Goal: Transaction & Acquisition: Purchase product/service

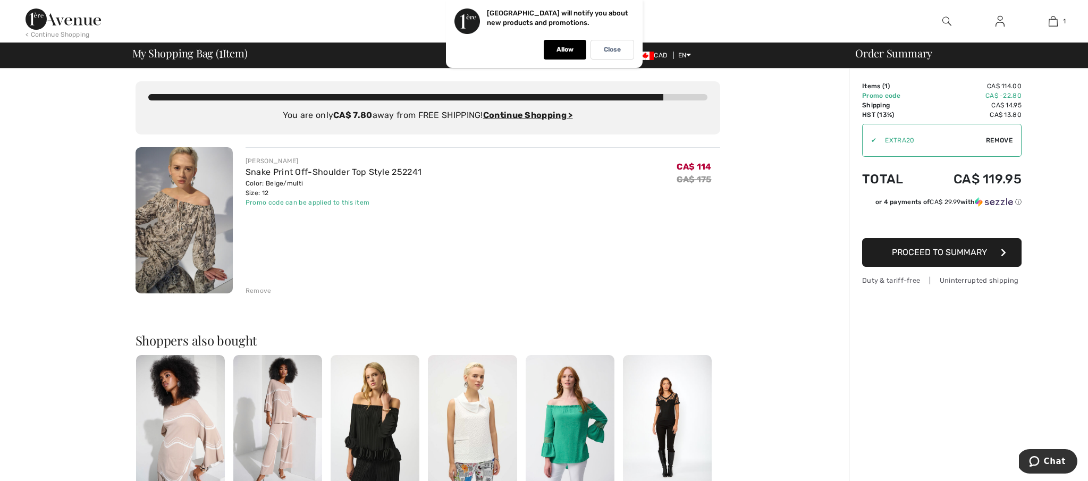
click at [1002, 251] on icon "button" at bounding box center [1003, 252] width 5 height 9
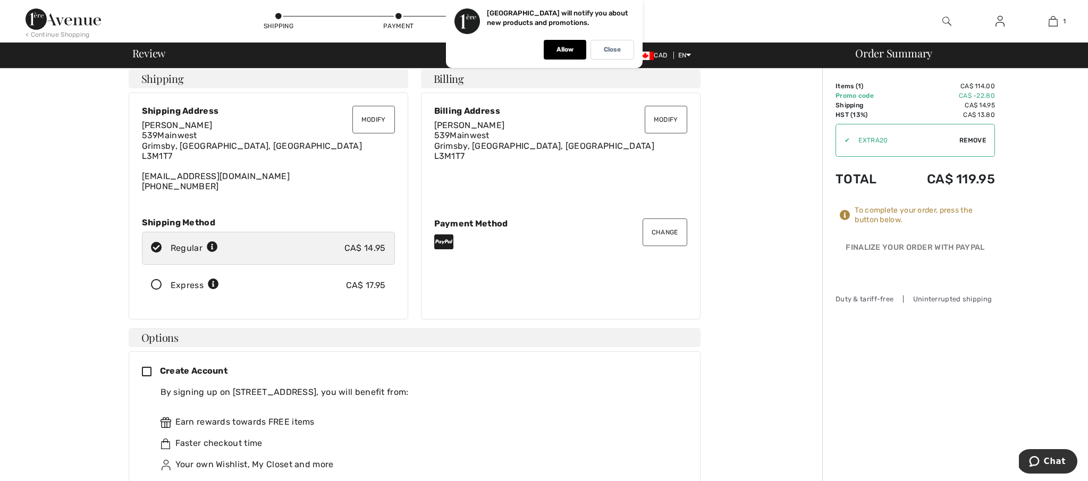
scroll to position [8, 0]
click at [664, 233] on button "Change" at bounding box center [665, 232] width 45 height 28
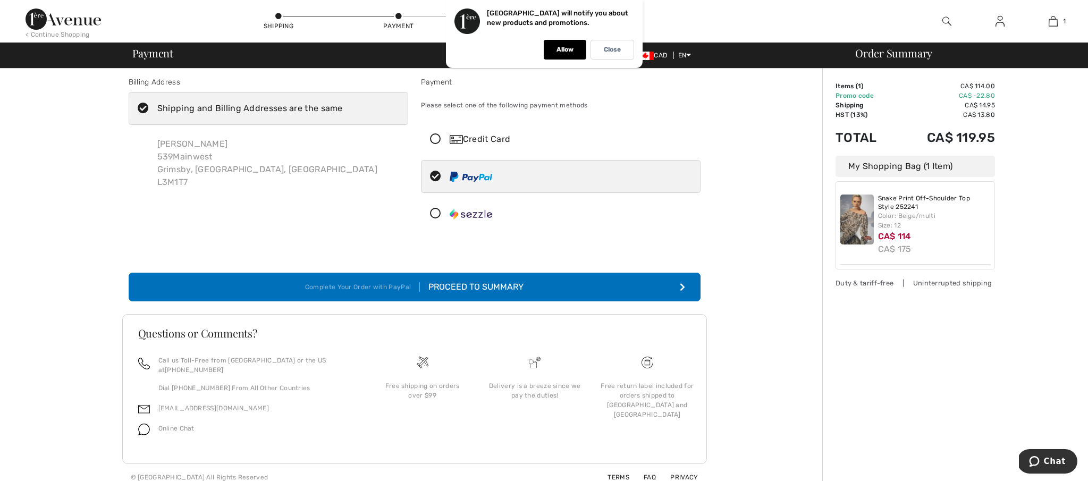
click at [434, 136] on icon at bounding box center [436, 139] width 28 height 11
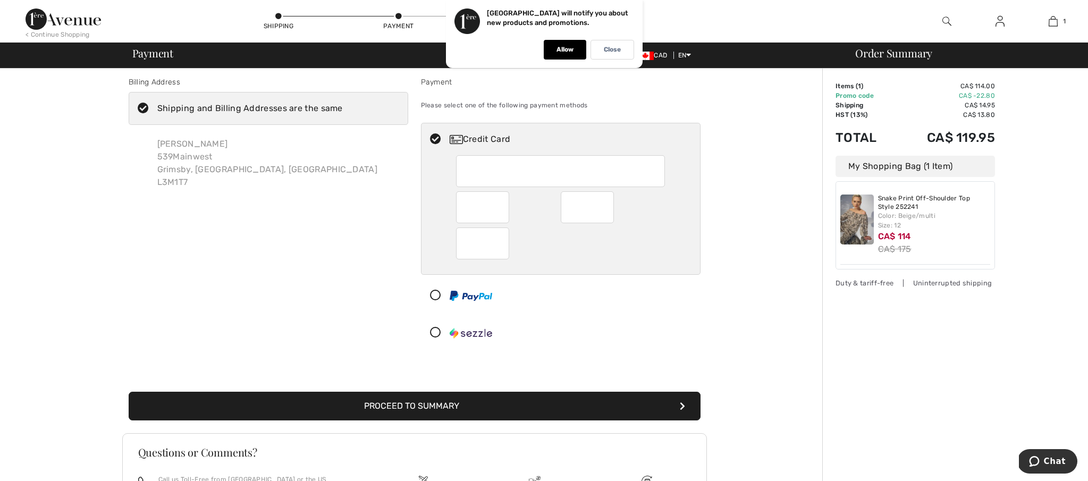
click at [434, 136] on icon at bounding box center [436, 139] width 28 height 11
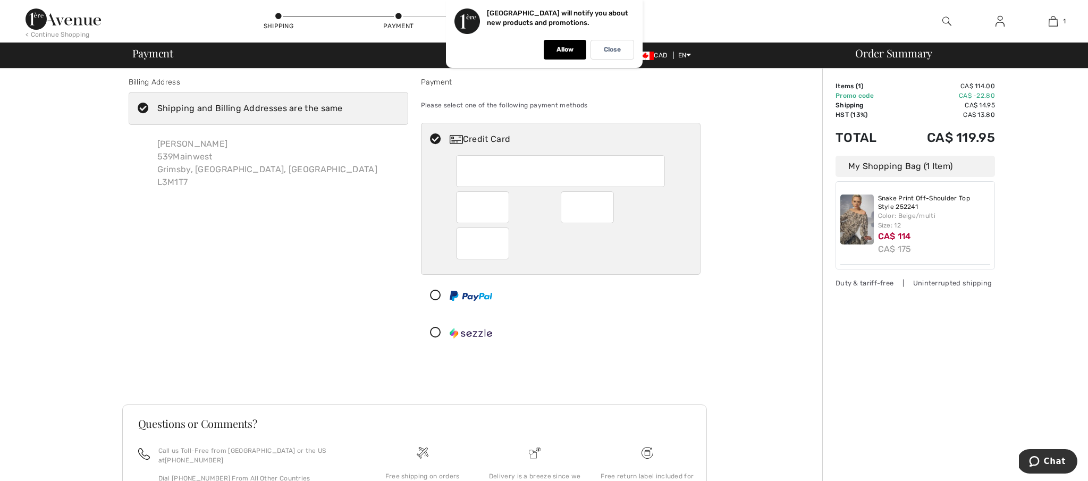
scroll to position [1, 0]
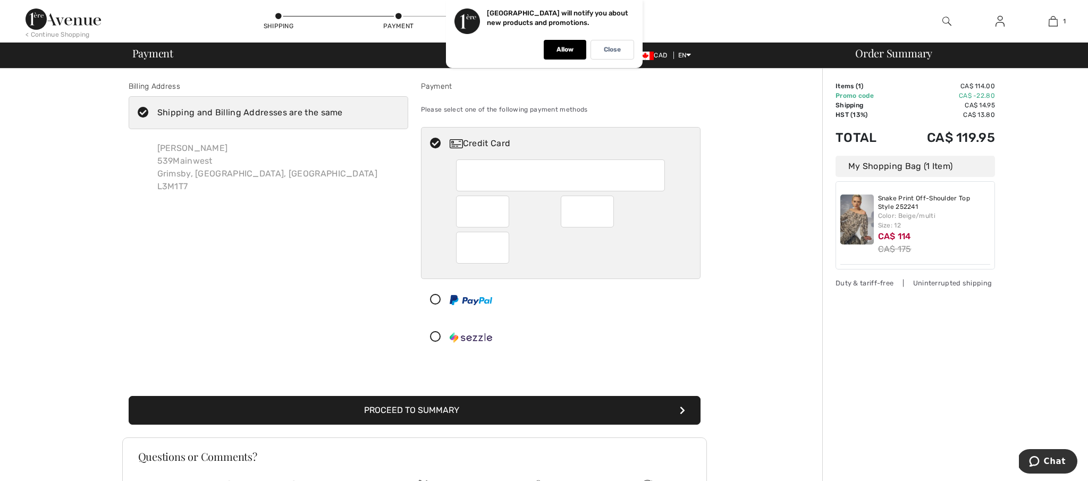
click at [459, 169] on div at bounding box center [560, 175] width 209 height 32
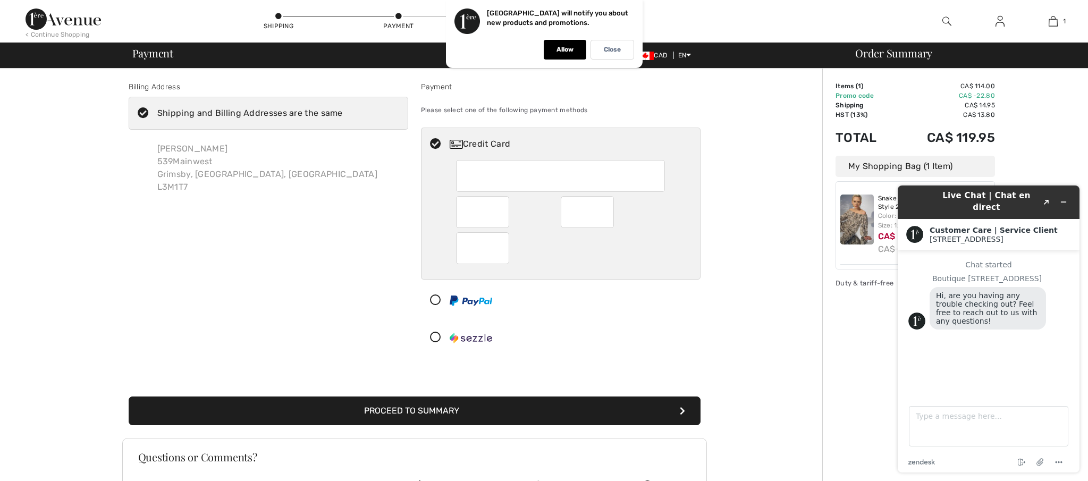
scroll to position [0, 0]
click at [1063, 198] on icon "Minimize widget" at bounding box center [1063, 201] width 7 height 7
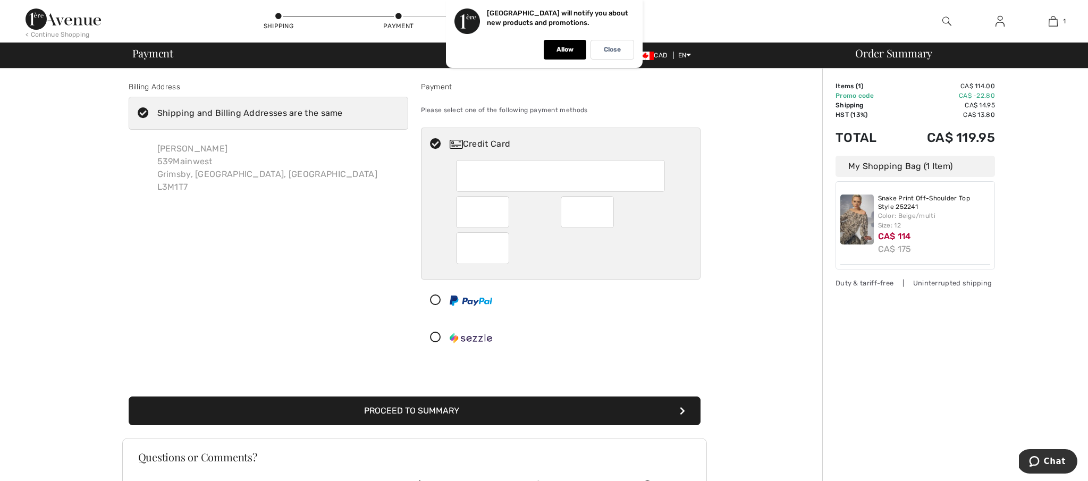
click at [682, 407] on icon "submit" at bounding box center [682, 411] width 5 height 9
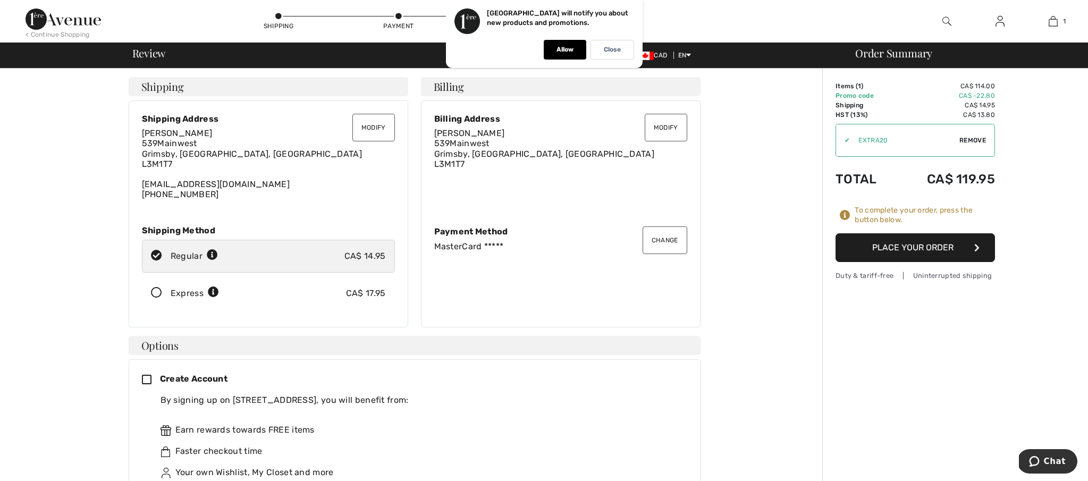
click at [979, 245] on icon "button" at bounding box center [976, 247] width 5 height 9
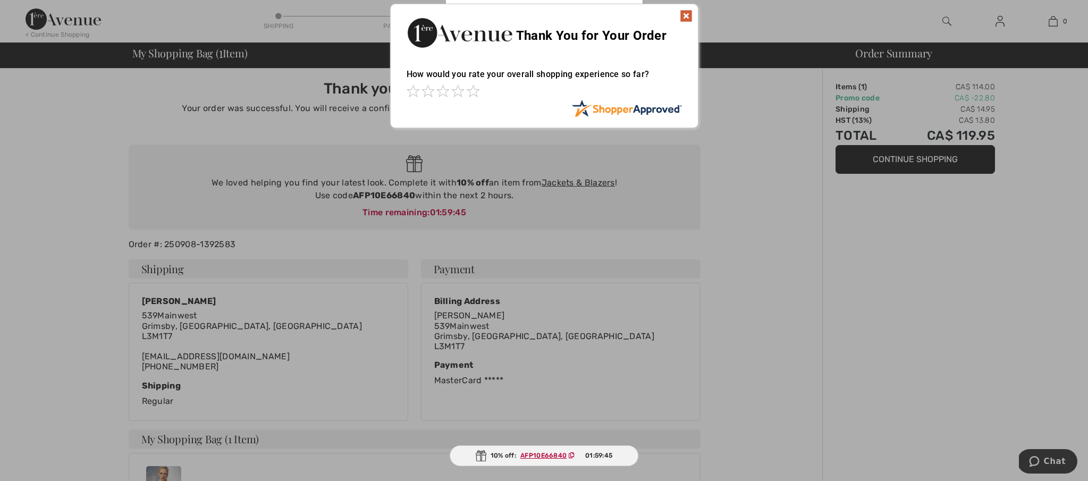
scroll to position [0, 1]
click at [683, 12] on img at bounding box center [686, 17] width 13 height 13
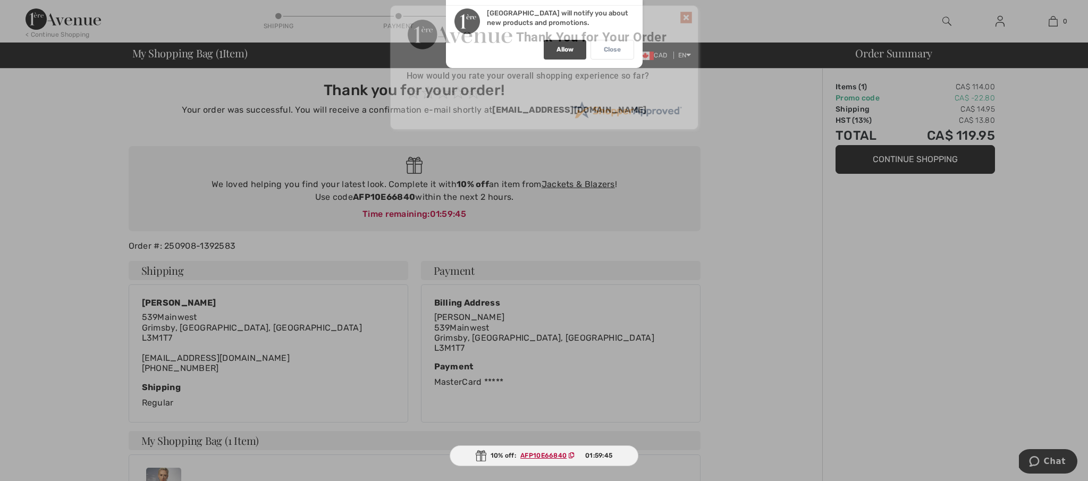
scroll to position [0, 0]
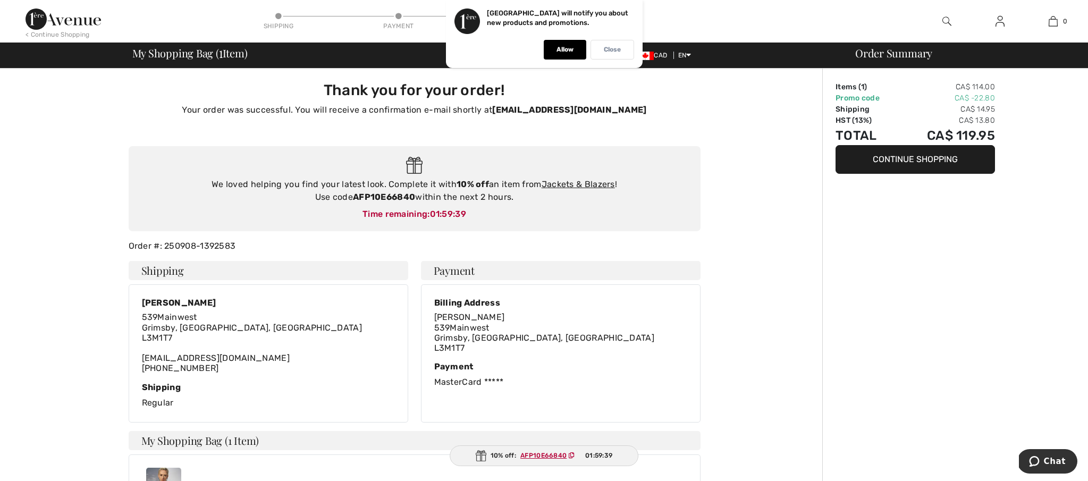
click at [615, 48] on p "Close" at bounding box center [612, 50] width 17 height 8
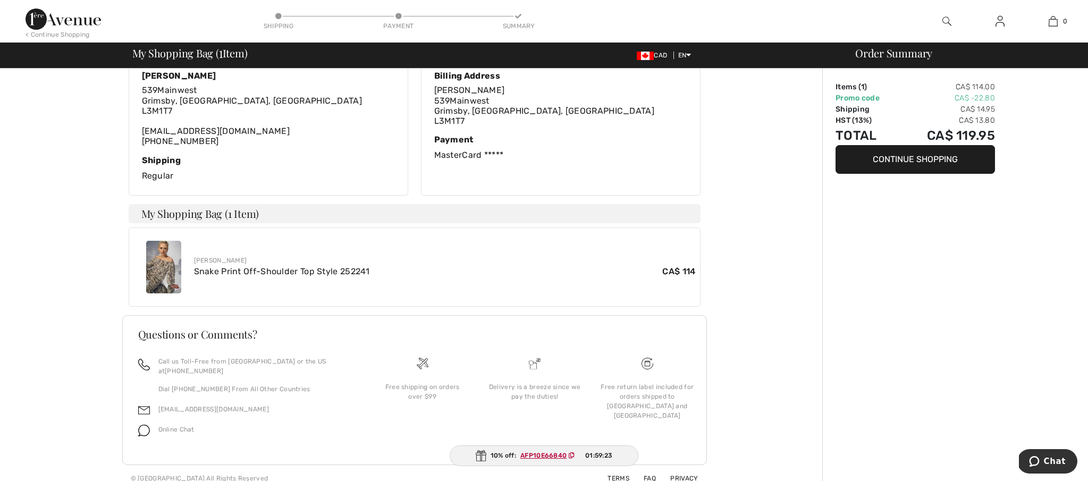
scroll to position [228, 1]
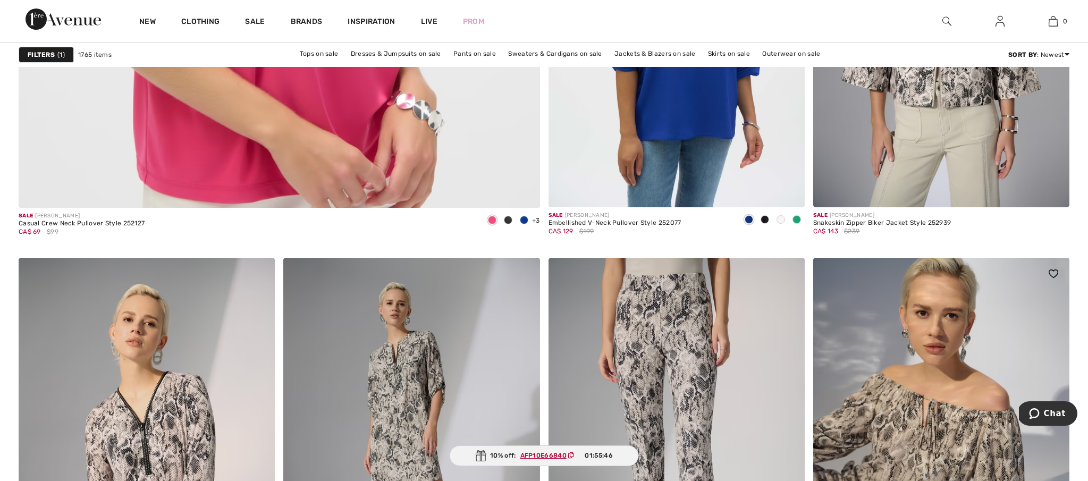
scroll to position [4212, 0]
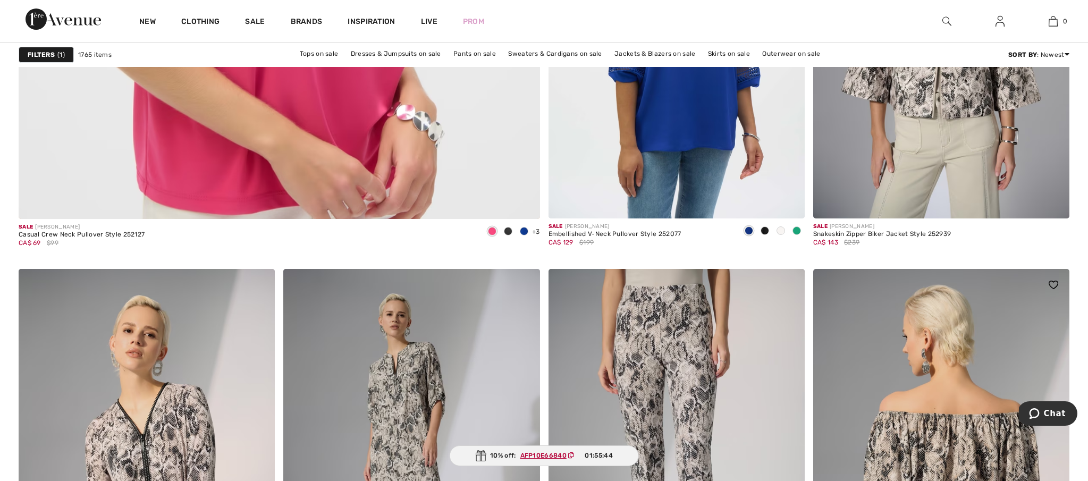
click at [930, 416] on img at bounding box center [941, 461] width 256 height 384
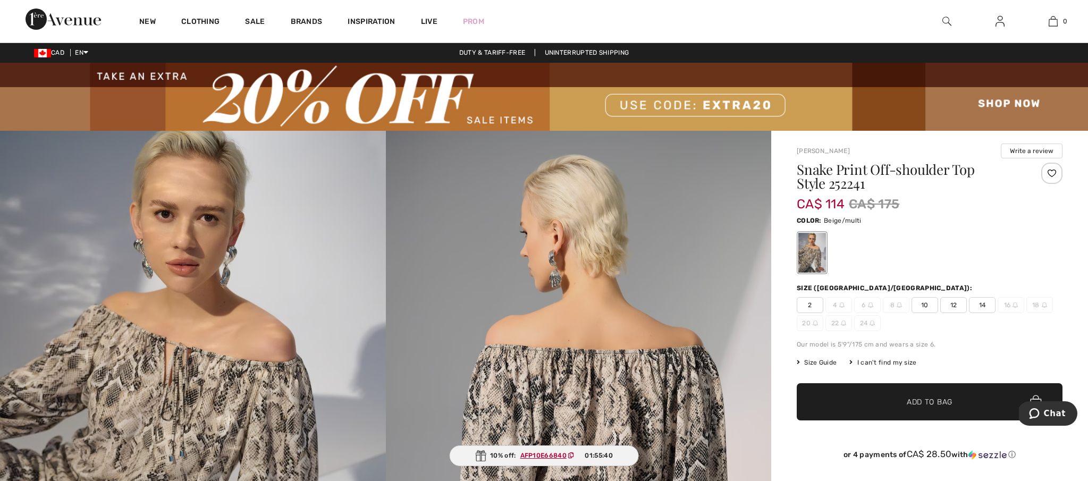
scroll to position [1, 0]
click at [956, 301] on span "12" at bounding box center [953, 305] width 27 height 16
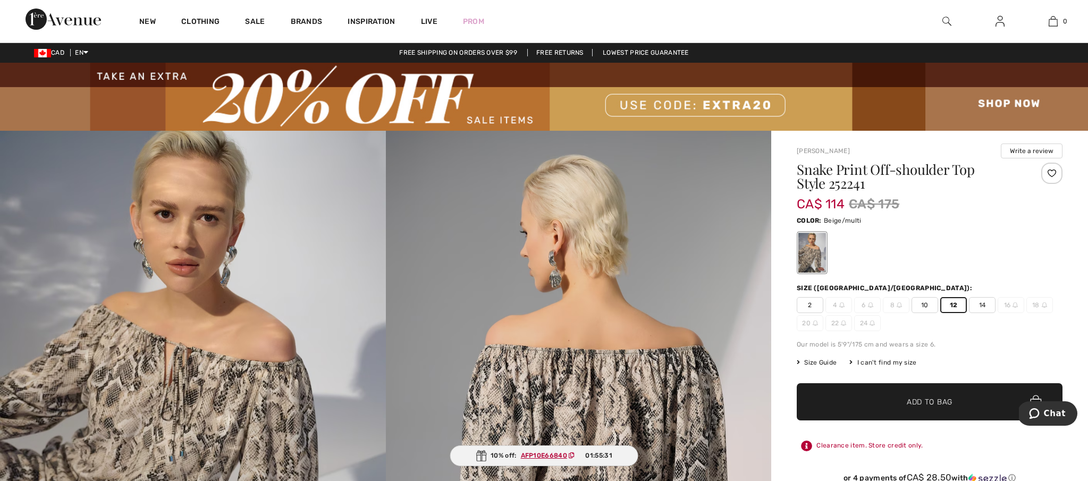
click at [548, 457] on ins "AFP10E66840" at bounding box center [544, 455] width 46 height 7
click at [932, 404] on span "Add to Bag" at bounding box center [930, 401] width 46 height 11
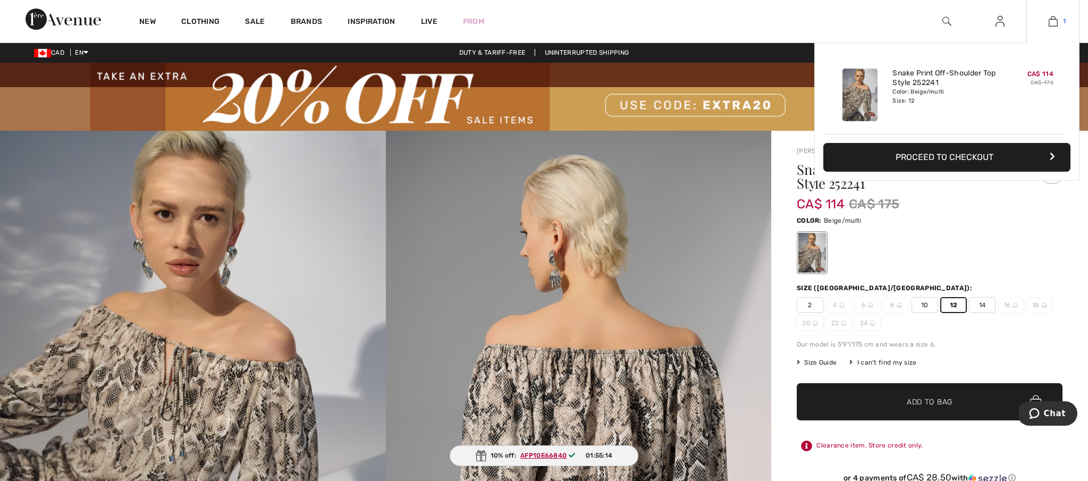
click at [1057, 19] on img at bounding box center [1053, 21] width 9 height 13
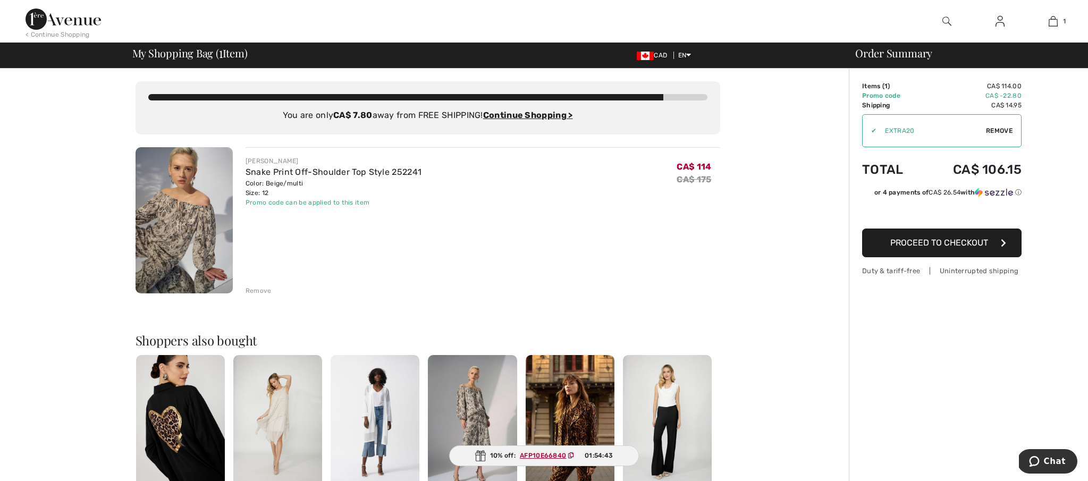
click at [1002, 241] on icon "button" at bounding box center [1003, 243] width 5 height 9
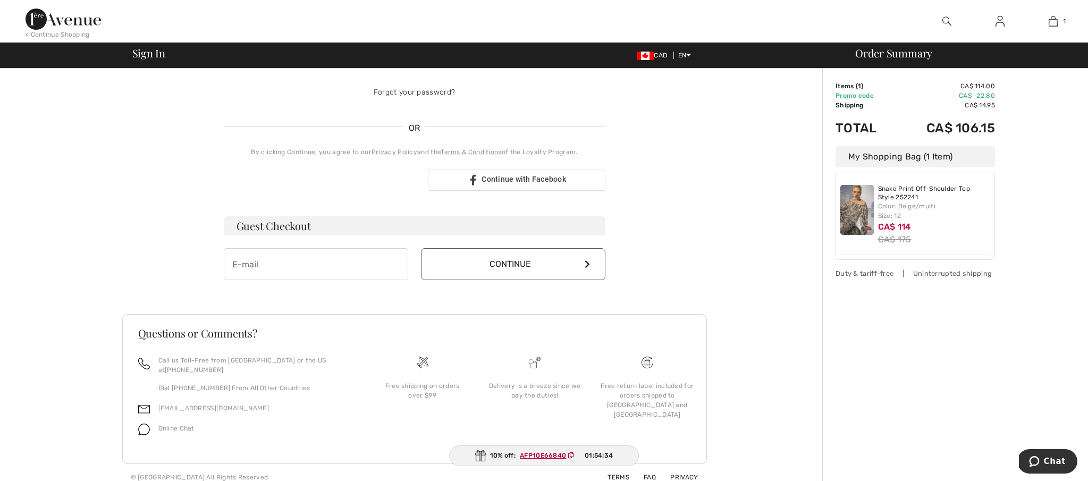
scroll to position [187, 0]
click at [236, 265] on input "email" at bounding box center [316, 264] width 184 height 32
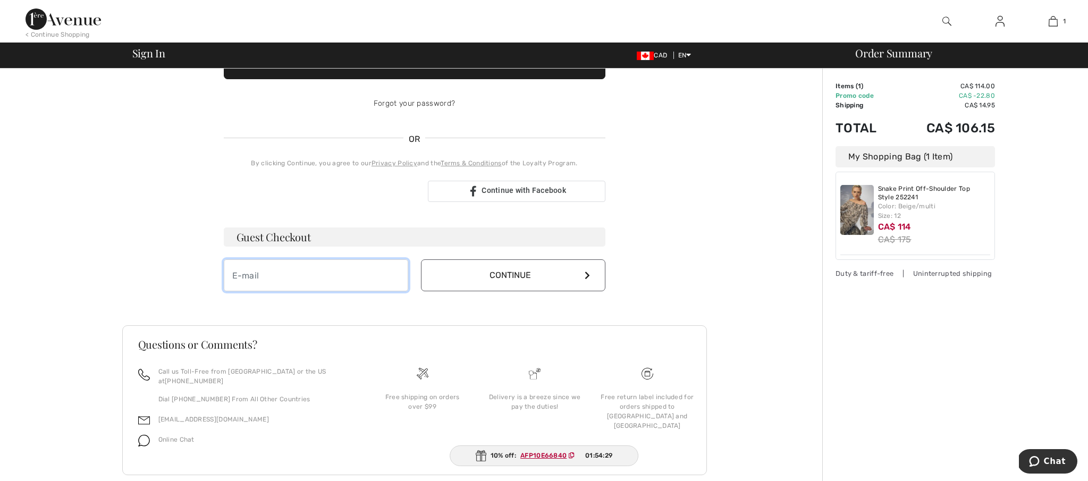
type input "c"
type input "[EMAIL_ADDRESS][DOMAIN_NAME]"
click at [587, 272] on icon at bounding box center [587, 275] width 5 height 9
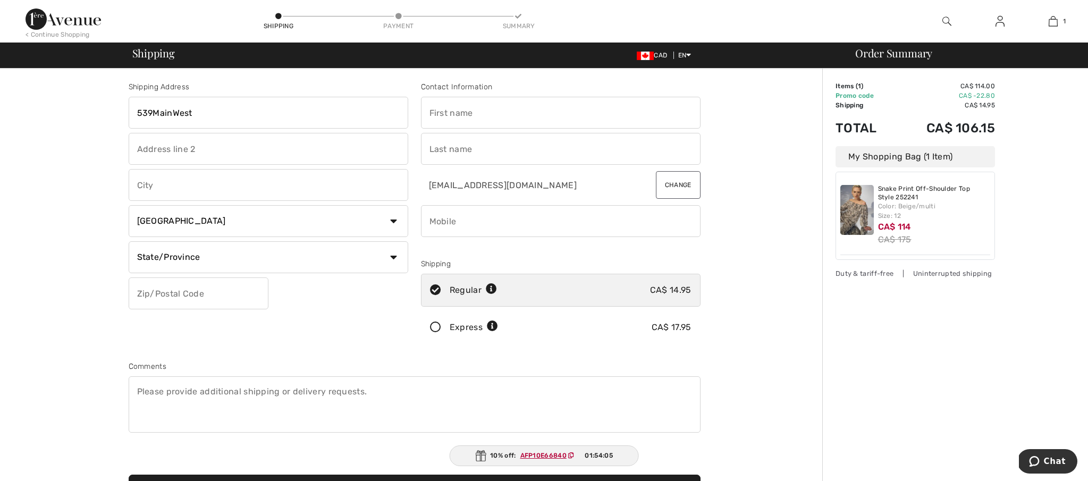
scroll to position [5, 0]
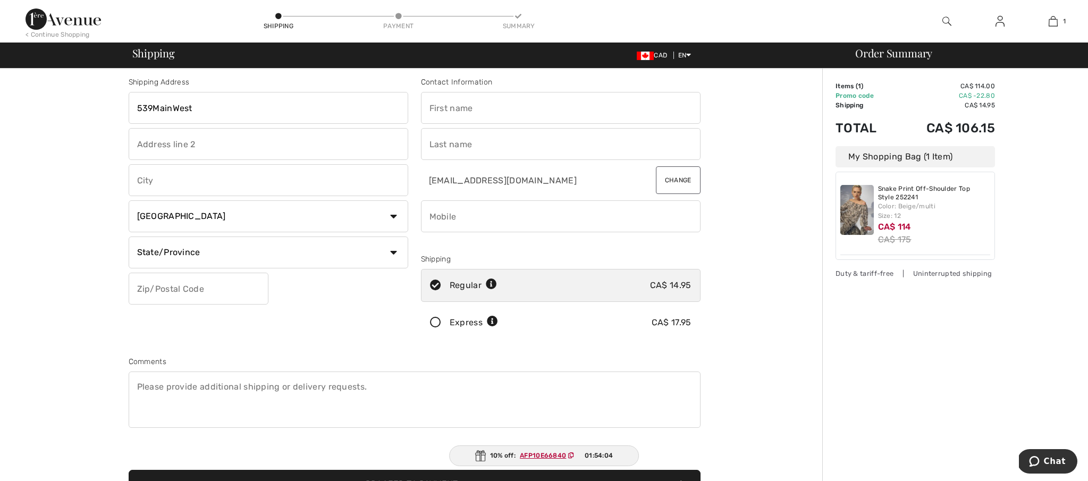
type input "539MainWest"
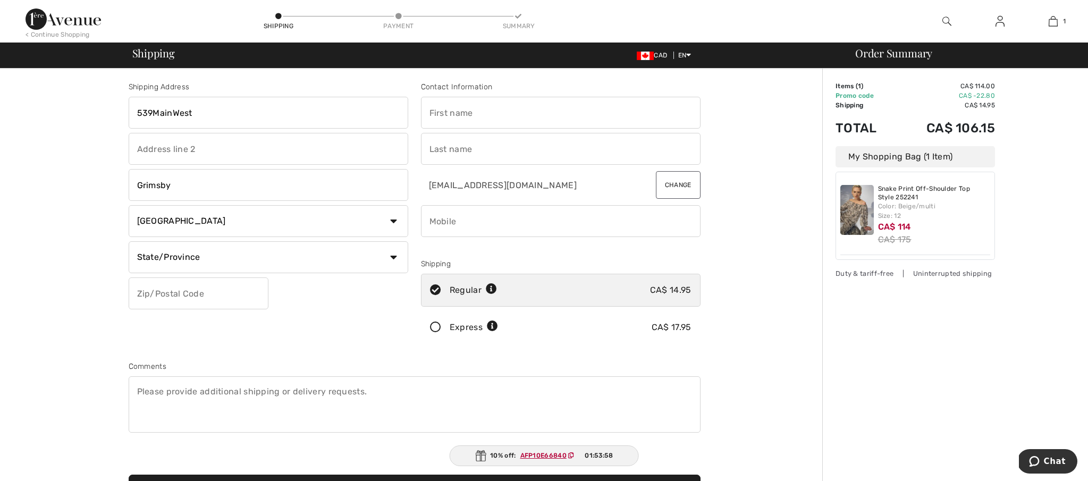
scroll to position [0, 0]
type input "Grimsby"
select select "ON"
drag, startPoint x: 138, startPoint y: 282, endPoint x: 136, endPoint y: 292, distance: 10.3
click at [136, 292] on input "text" at bounding box center [199, 294] width 140 height 32
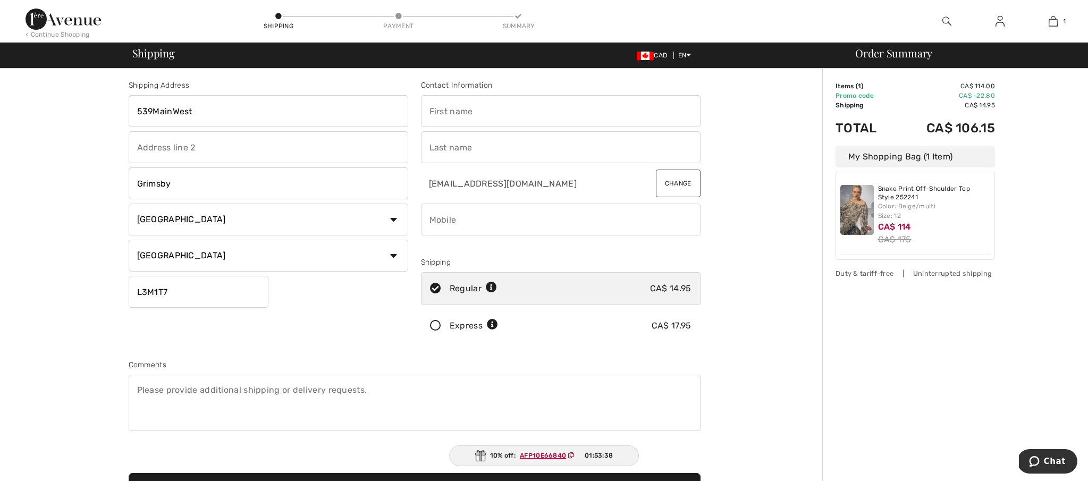
scroll to position [4, 0]
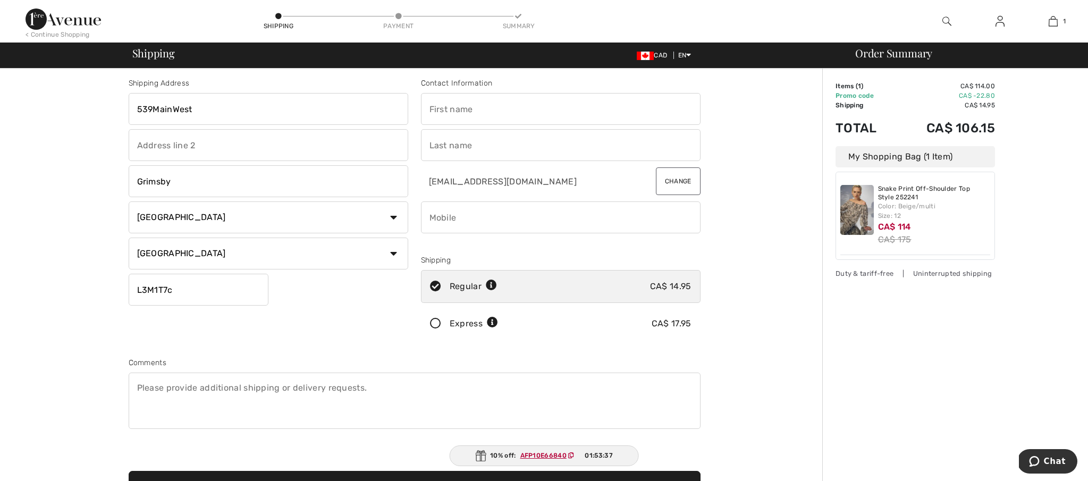
type input "L3M1T7C"
type input "c"
type input "[PERSON_NAME]"
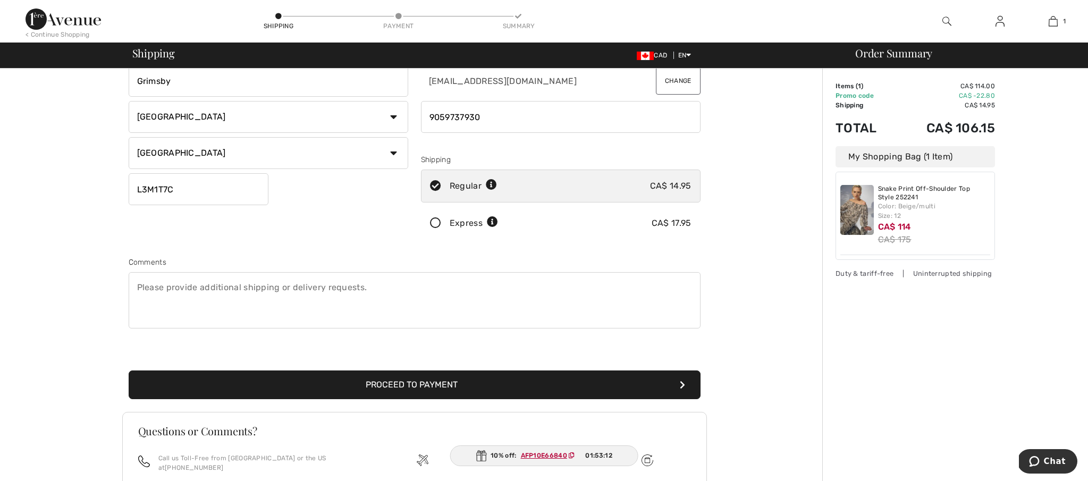
scroll to position [108, 0]
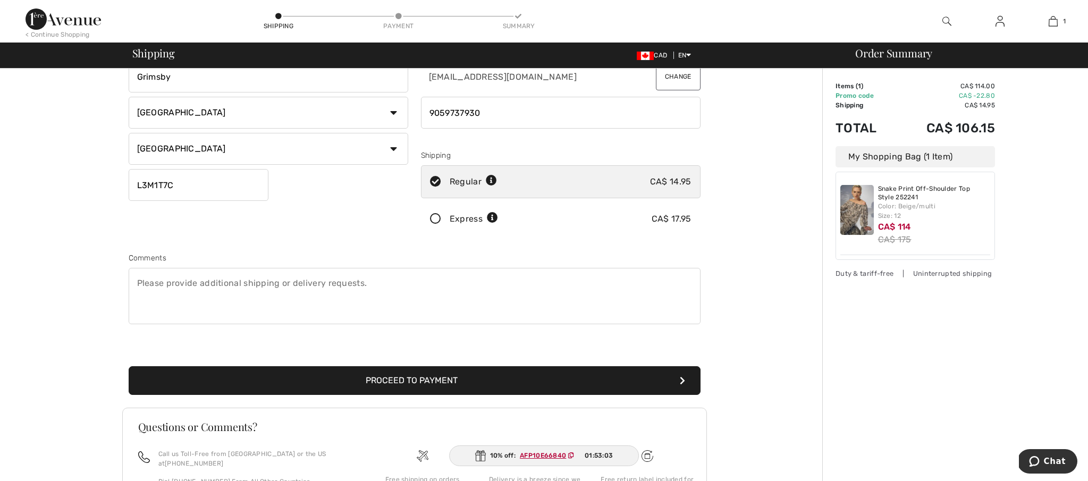
type input "9059737930"
click at [683, 379] on icon "submit" at bounding box center [682, 380] width 5 height 9
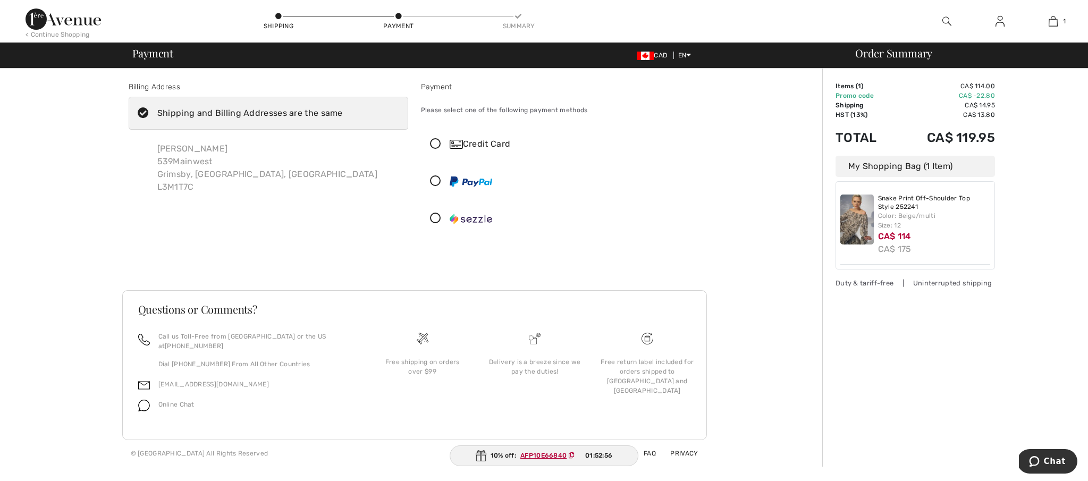
click at [436, 141] on icon at bounding box center [436, 144] width 28 height 11
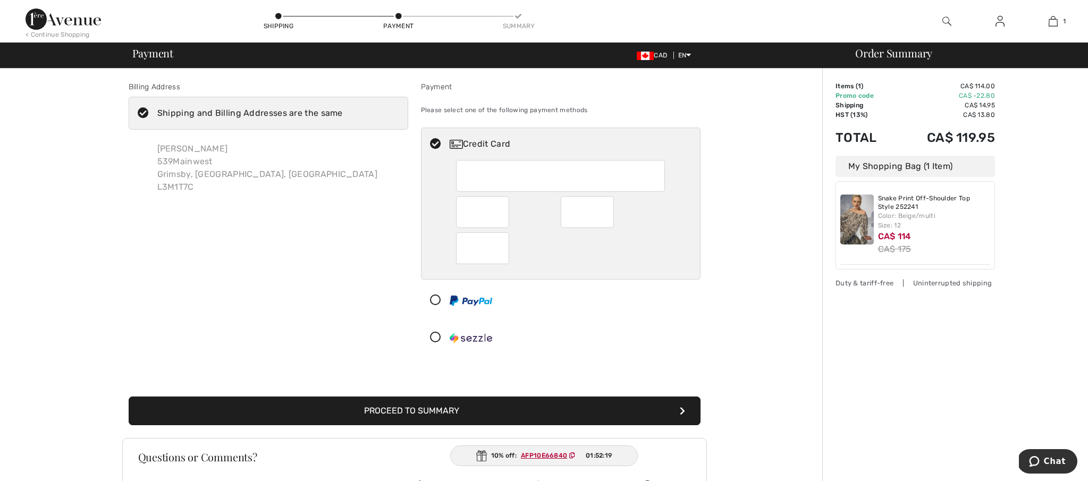
click at [436, 298] on icon at bounding box center [436, 300] width 28 height 11
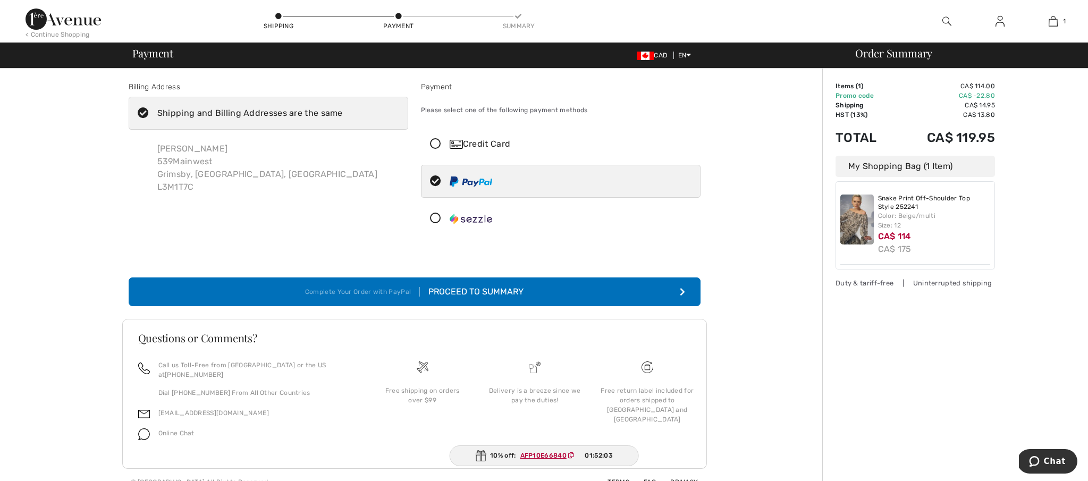
click at [681, 291] on icon "submit" at bounding box center [682, 292] width 5 height 9
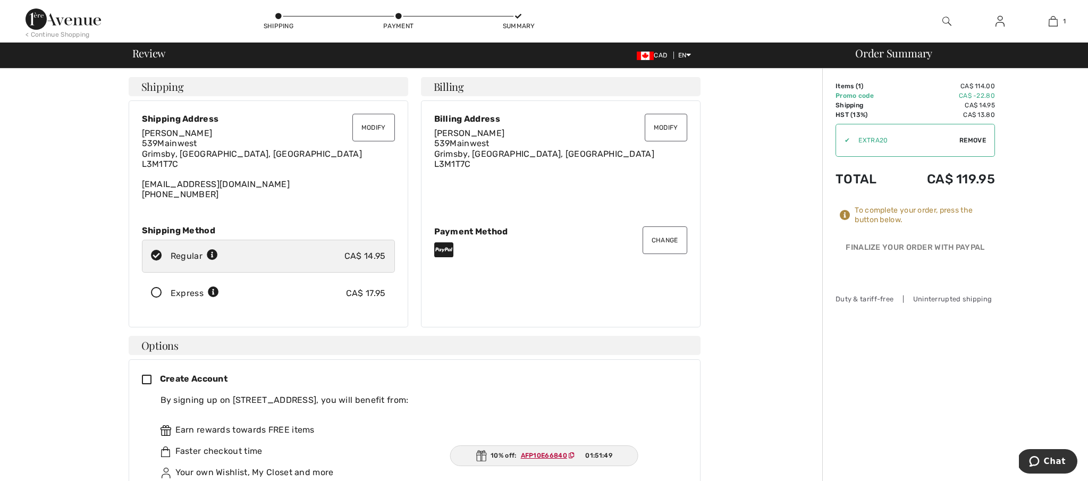
click at [662, 238] on button "Change" at bounding box center [665, 240] width 45 height 28
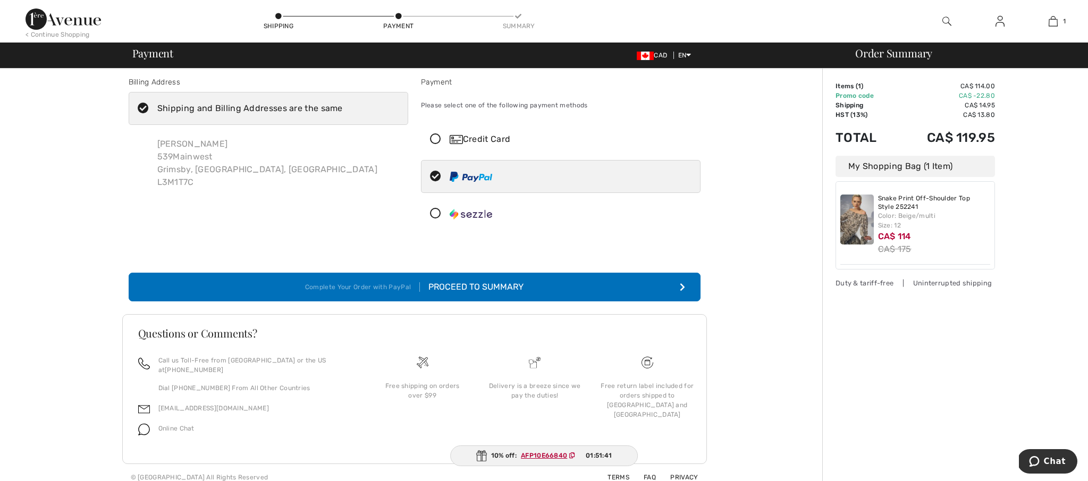
click at [682, 284] on icon "submit" at bounding box center [682, 287] width 5 height 9
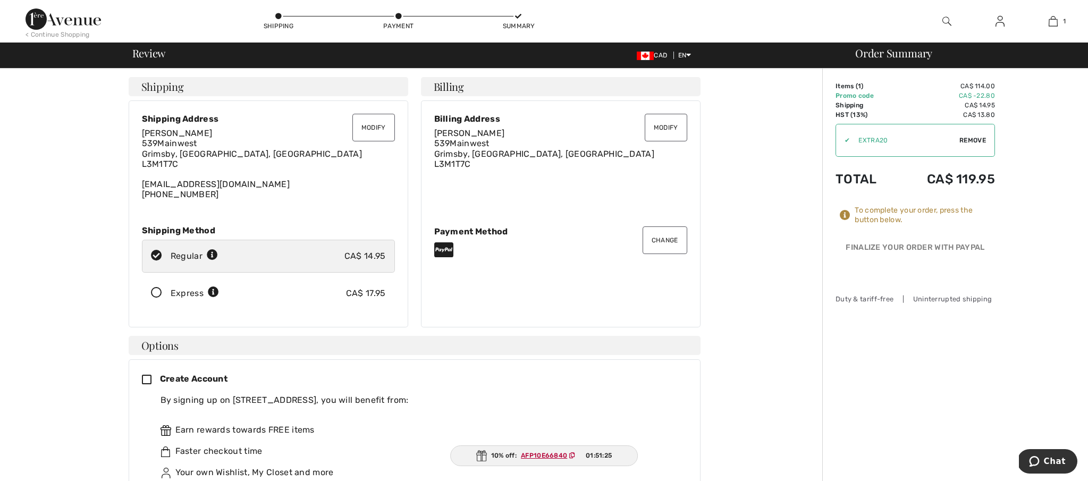
click at [471, 160] on div "[PERSON_NAME] [STREET_ADDRESS]" at bounding box center [560, 148] width 253 height 41
